Goal: Find specific page/section: Find specific page/section

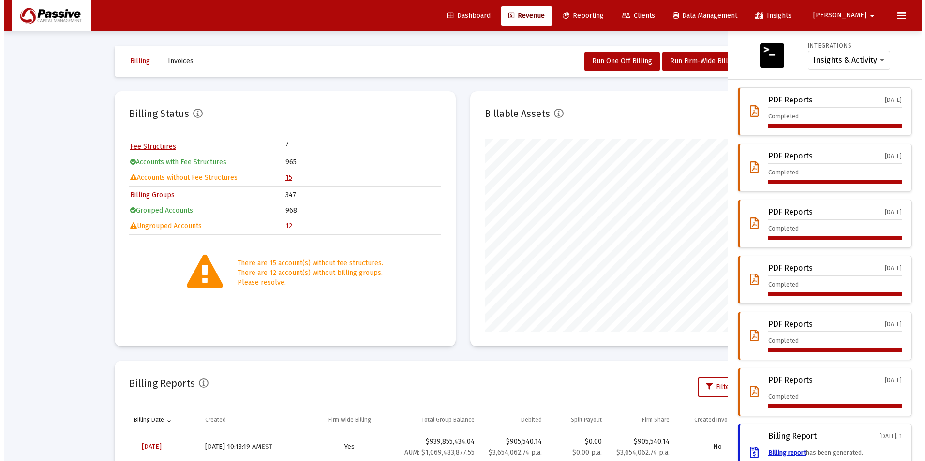
scroll to position [193, 312]
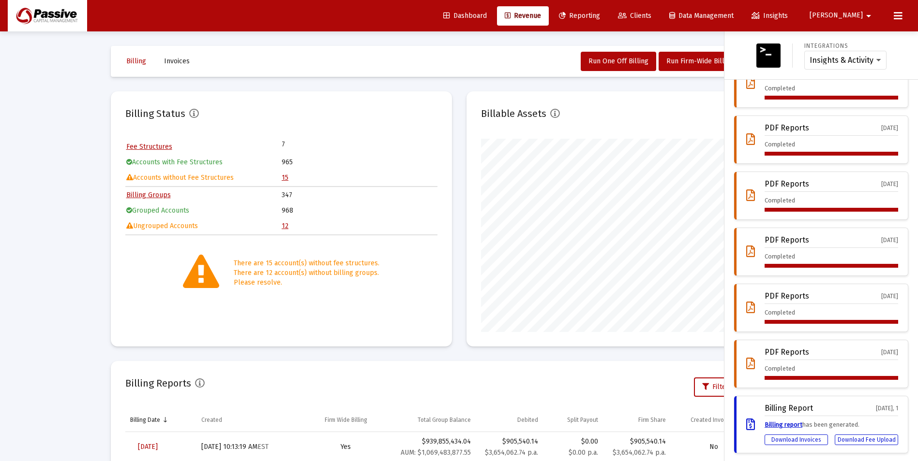
drag, startPoint x: 674, startPoint y: 18, endPoint x: 668, endPoint y: 18, distance: 6.3
click at [651, 18] on span "Clients" at bounding box center [634, 16] width 33 height 8
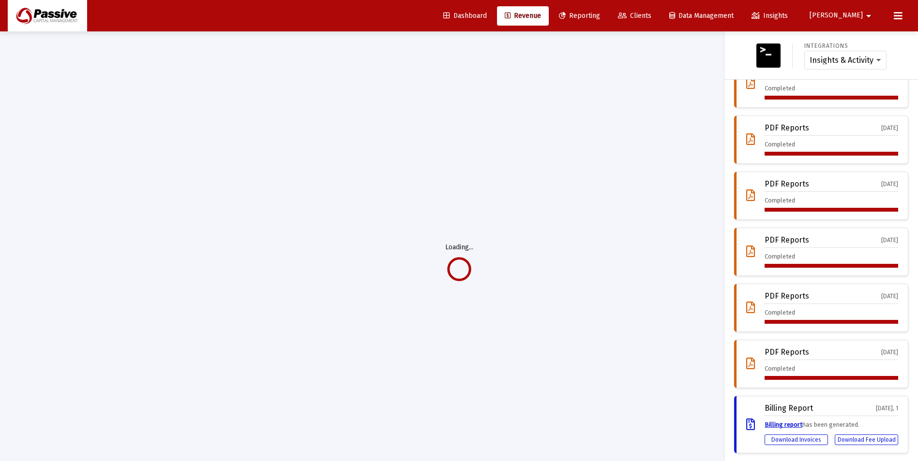
click at [900, 22] on button at bounding box center [897, 15] width 19 height 19
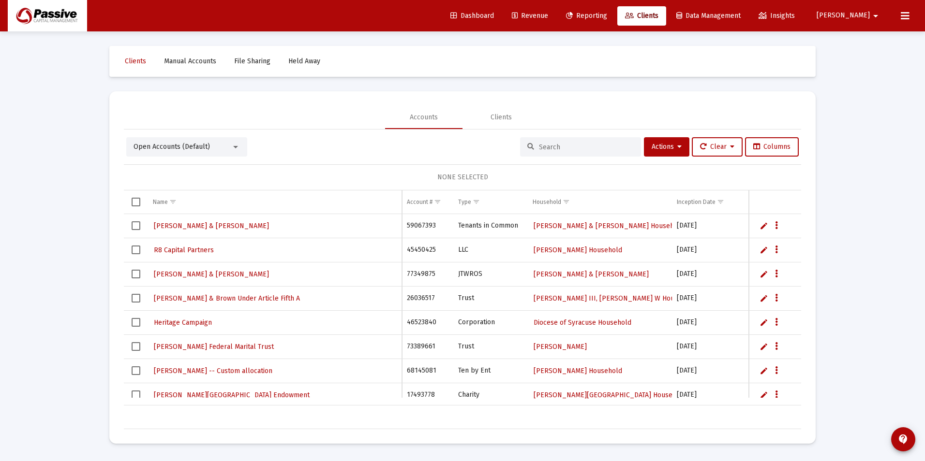
click at [578, 148] on input at bounding box center [586, 147] width 95 height 8
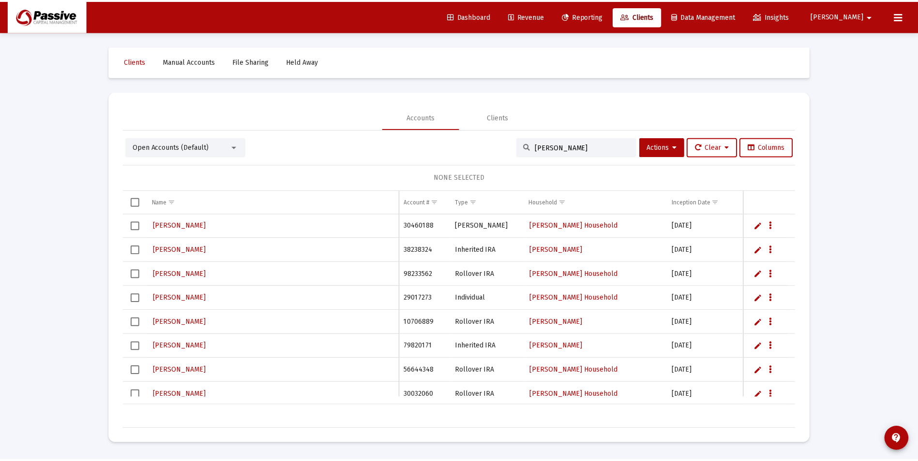
scroll to position [2031, 0]
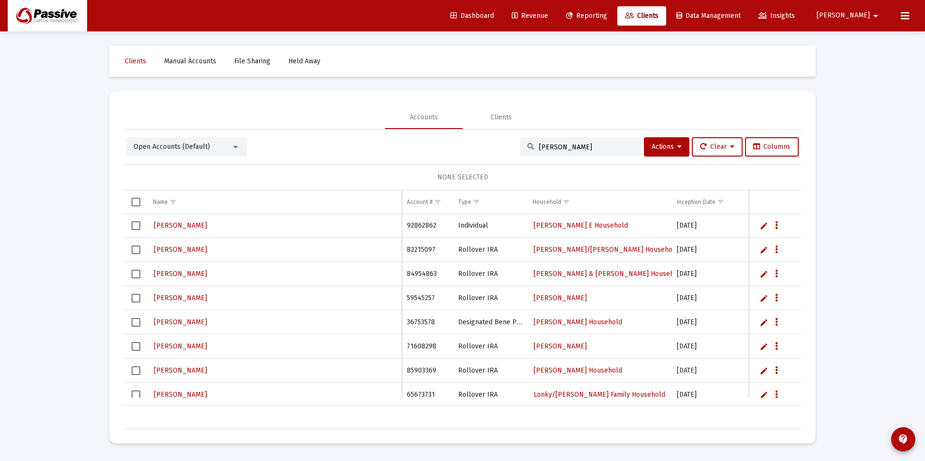
type input "[PERSON_NAME]"
click at [548, 17] on span "Revenue" at bounding box center [530, 16] width 36 height 8
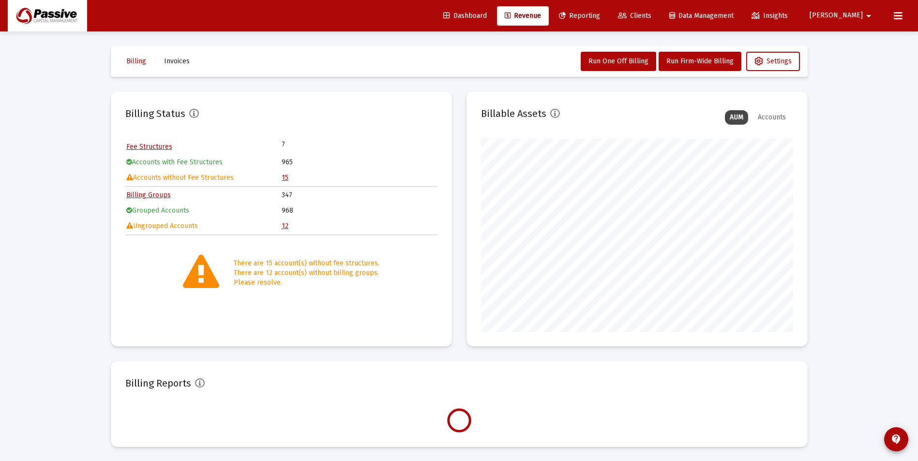
scroll to position [193, 312]
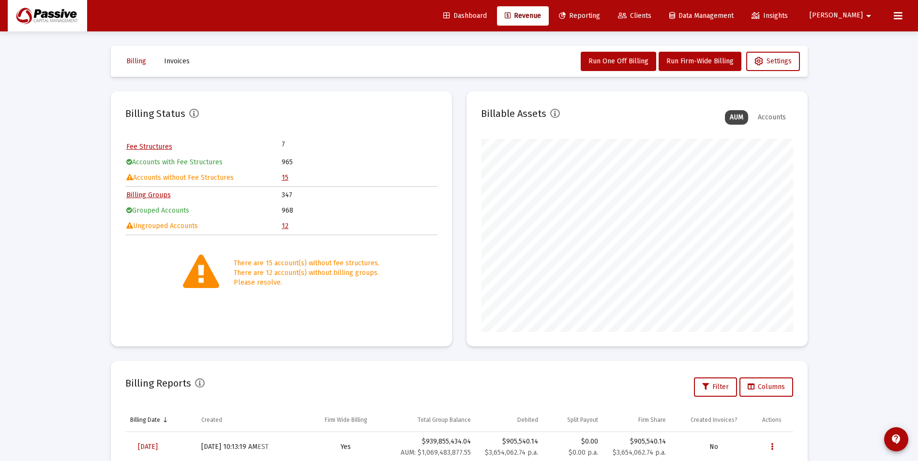
click at [283, 178] on link "15" at bounding box center [285, 178] width 7 height 8
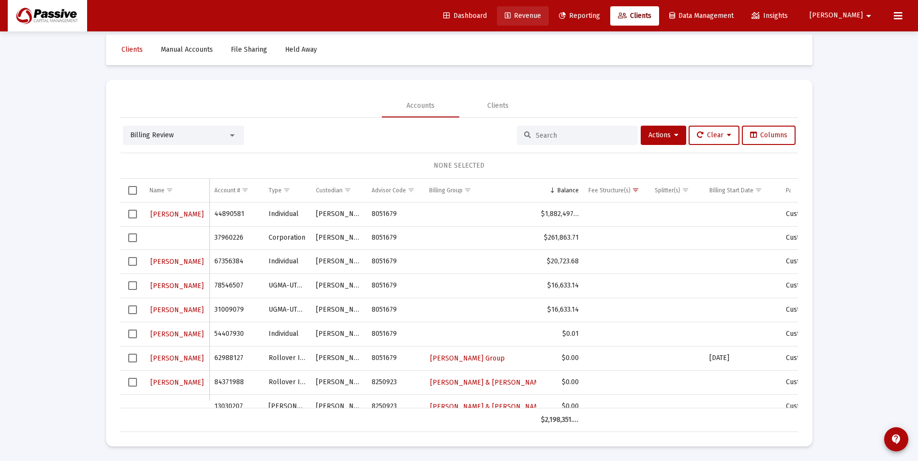
click at [548, 21] on link "Revenue" at bounding box center [523, 15] width 52 height 19
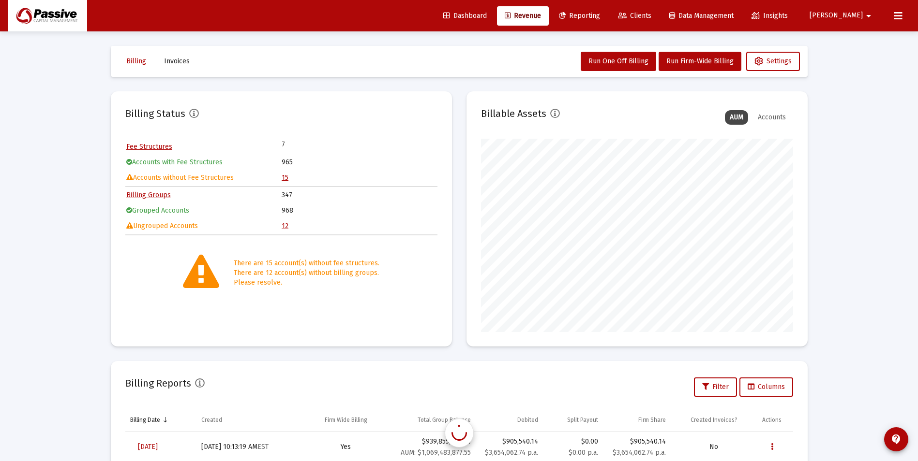
scroll to position [193, 312]
click at [600, 16] on span "Reporting" at bounding box center [579, 16] width 41 height 8
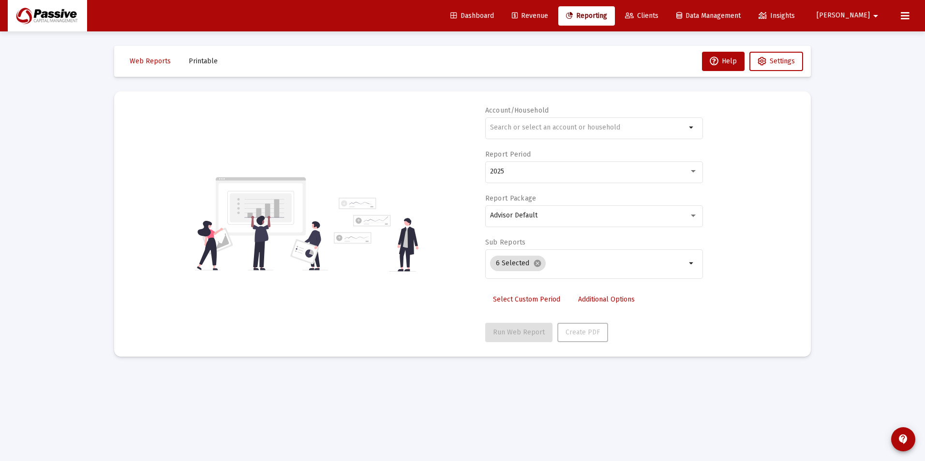
click at [548, 18] on span "Revenue" at bounding box center [530, 16] width 36 height 8
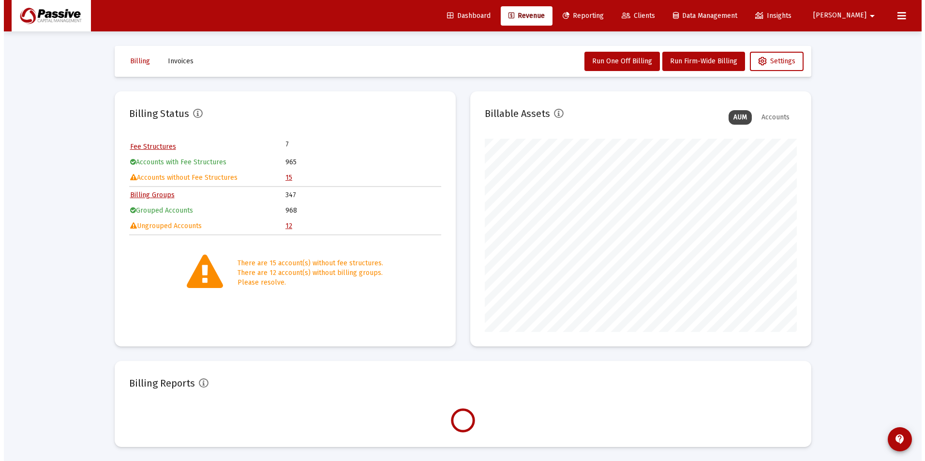
scroll to position [193, 312]
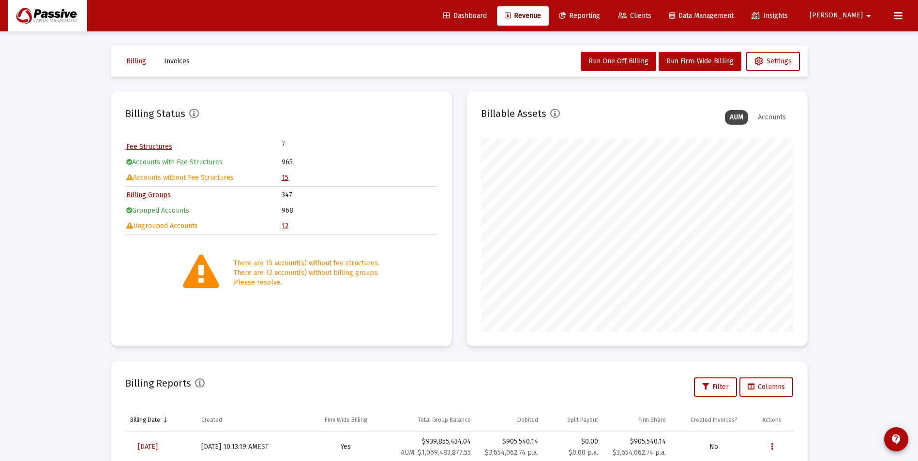
click at [608, 20] on link "Reporting" at bounding box center [579, 15] width 57 height 19
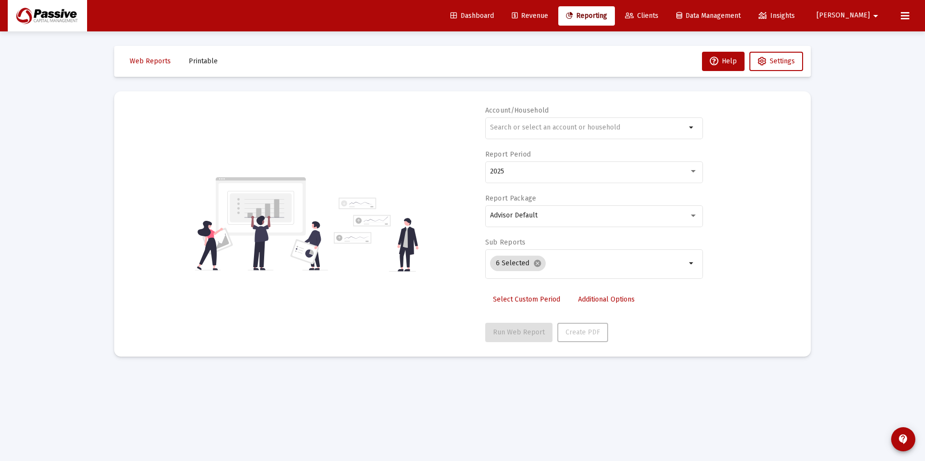
click at [666, 22] on link "Clients" at bounding box center [641, 15] width 49 height 19
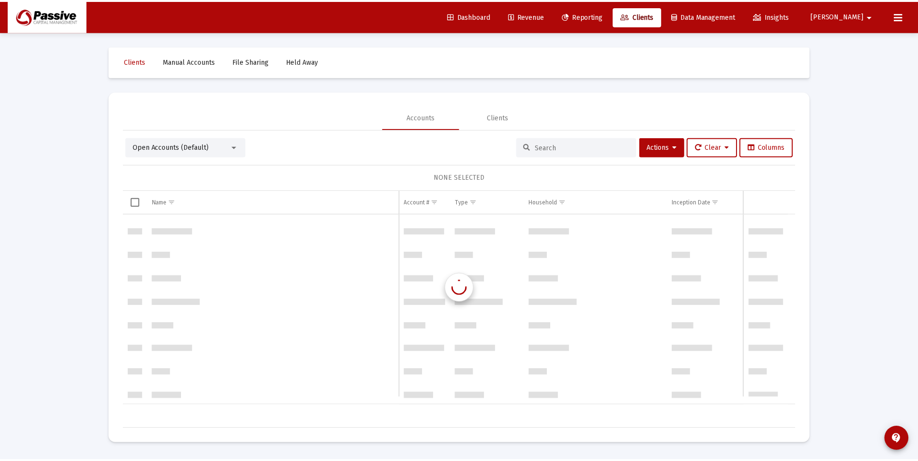
scroll to position [1935, 0]
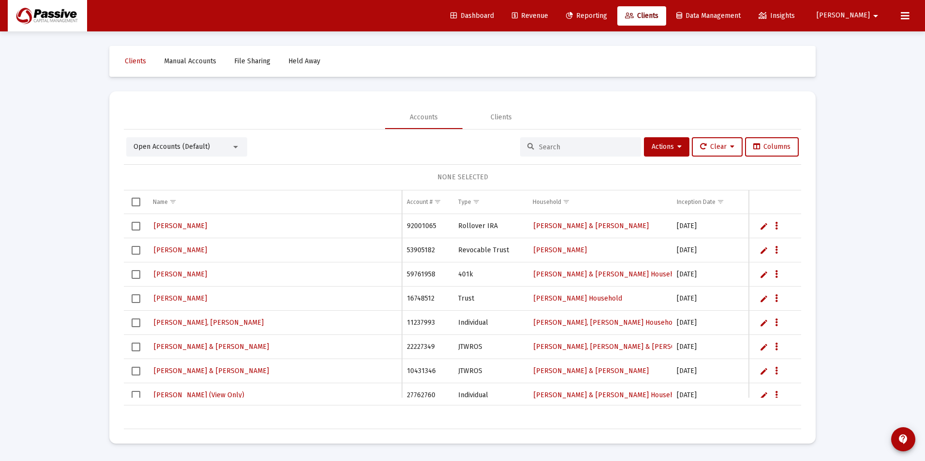
click at [565, 144] on input at bounding box center [586, 147] width 95 height 8
click at [548, 15] on span "Revenue" at bounding box center [530, 16] width 36 height 8
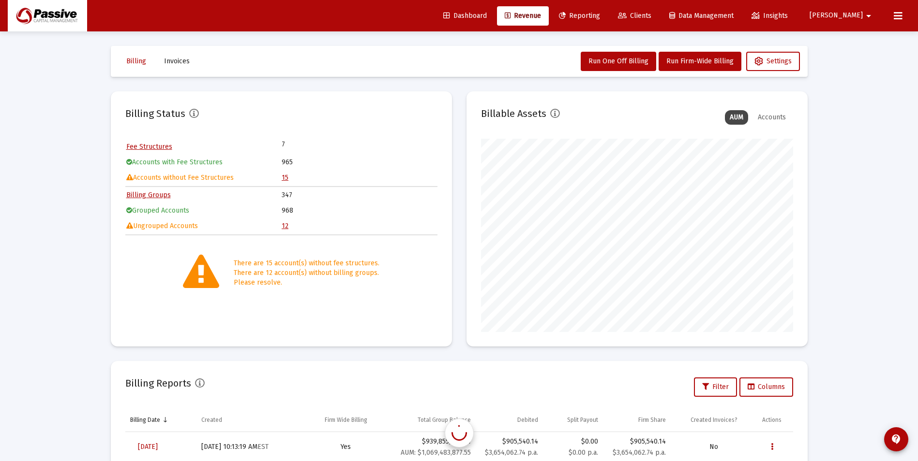
scroll to position [193, 312]
click at [288, 178] on link "15" at bounding box center [285, 178] width 7 height 8
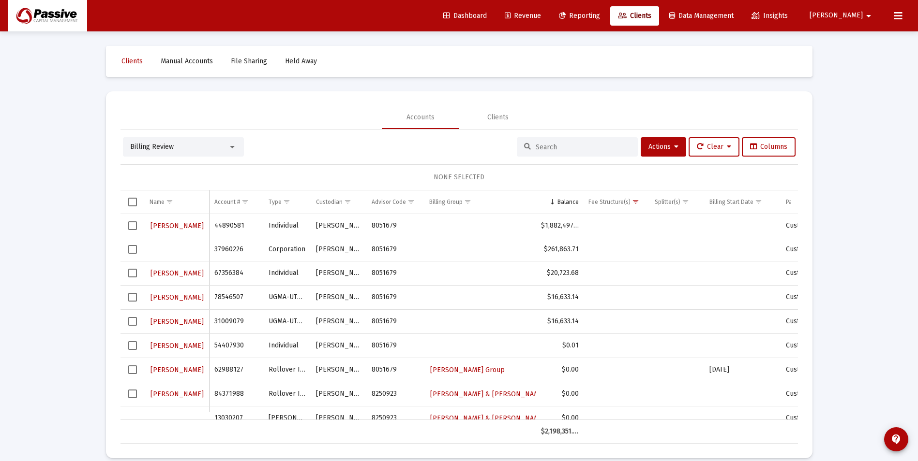
click at [548, 21] on link "Revenue" at bounding box center [523, 15] width 52 height 19
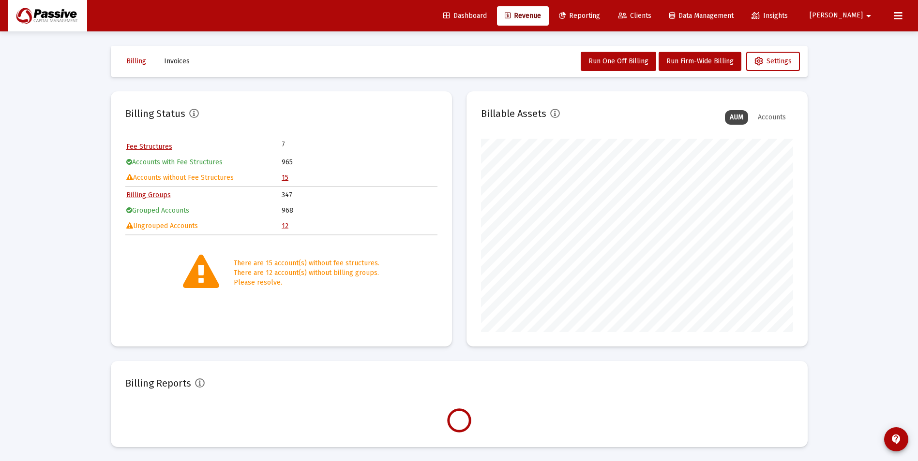
scroll to position [193, 312]
